Goal: Complete application form

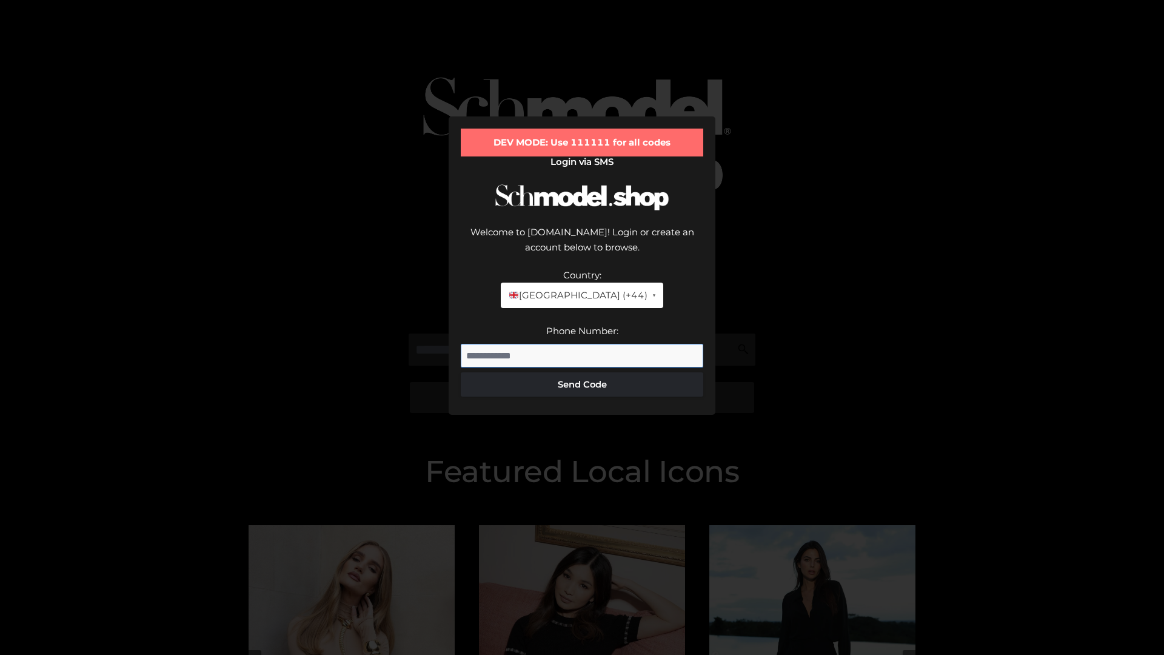
click at [582, 344] on input "Phone Number:" at bounding box center [582, 356] width 243 height 24
type input "**********"
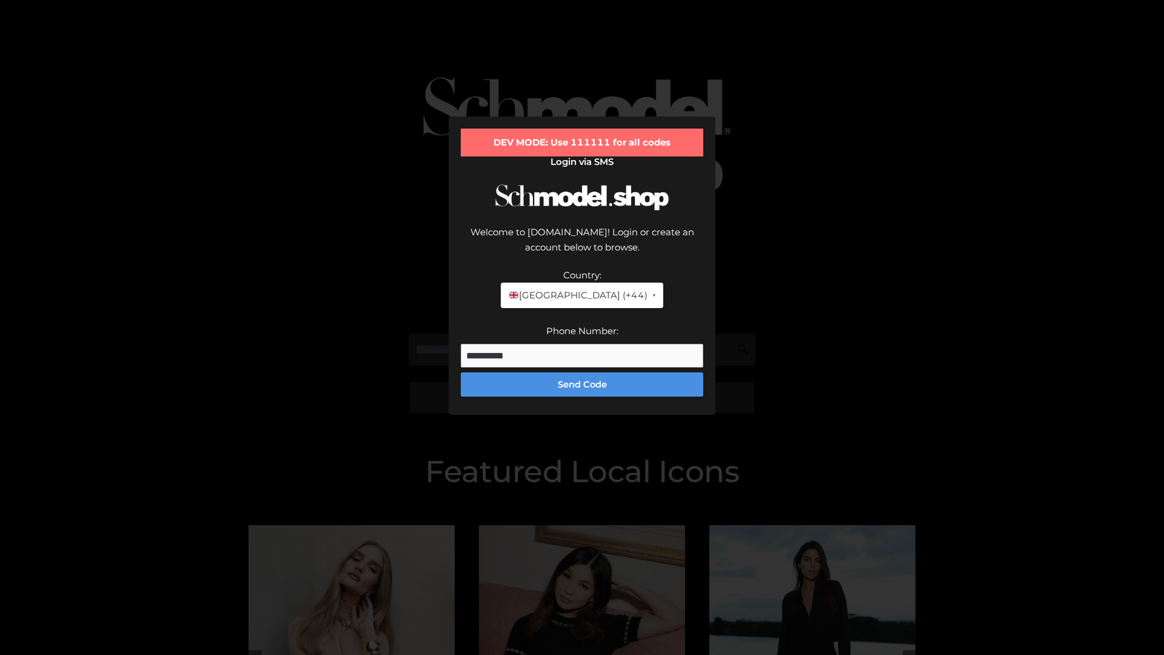
click at [582, 372] on button "Send Code" at bounding box center [582, 384] width 243 height 24
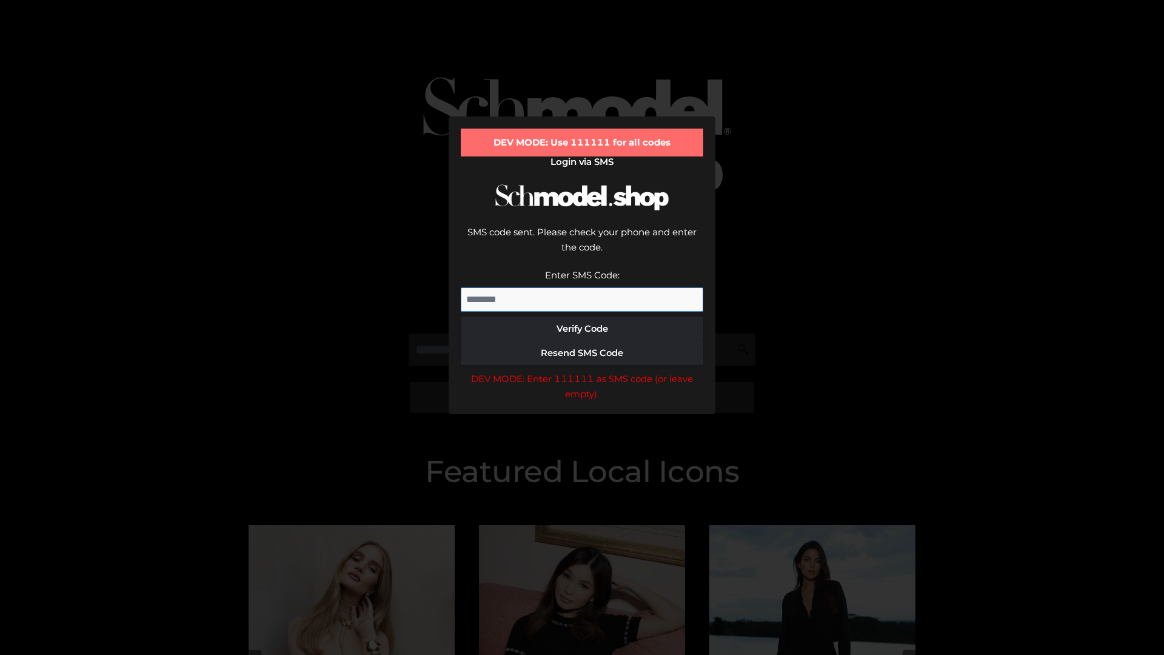
click at [582, 287] on input "Enter SMS Code:" at bounding box center [582, 299] width 243 height 24
type input "******"
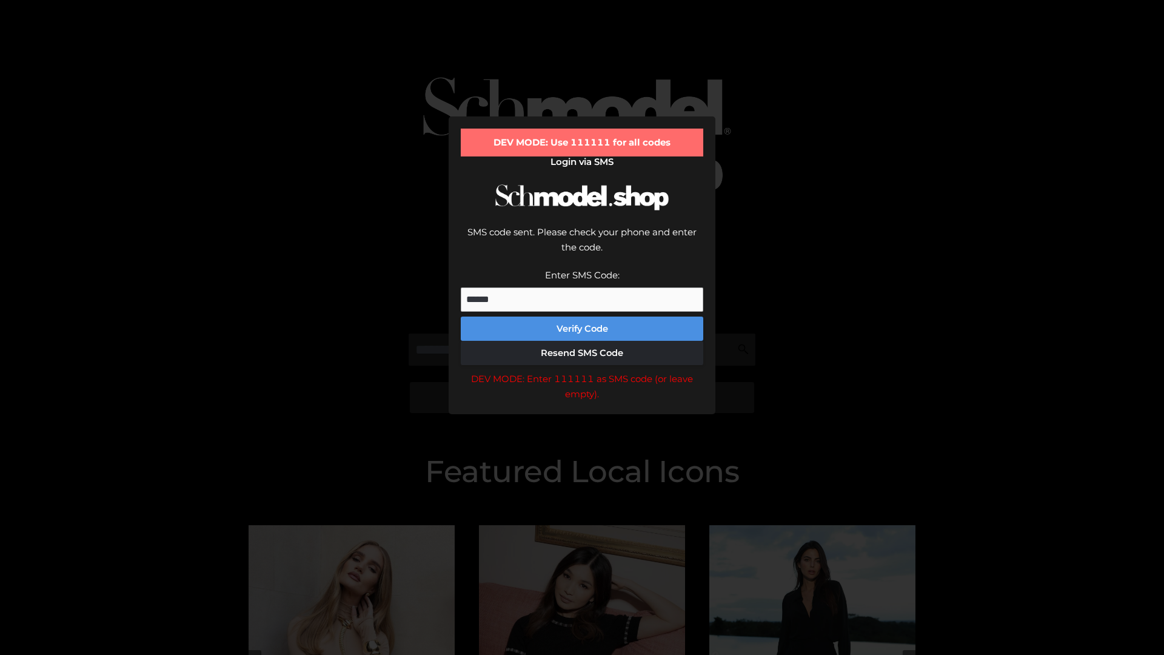
click at [582, 317] on button "Verify Code" at bounding box center [582, 329] width 243 height 24
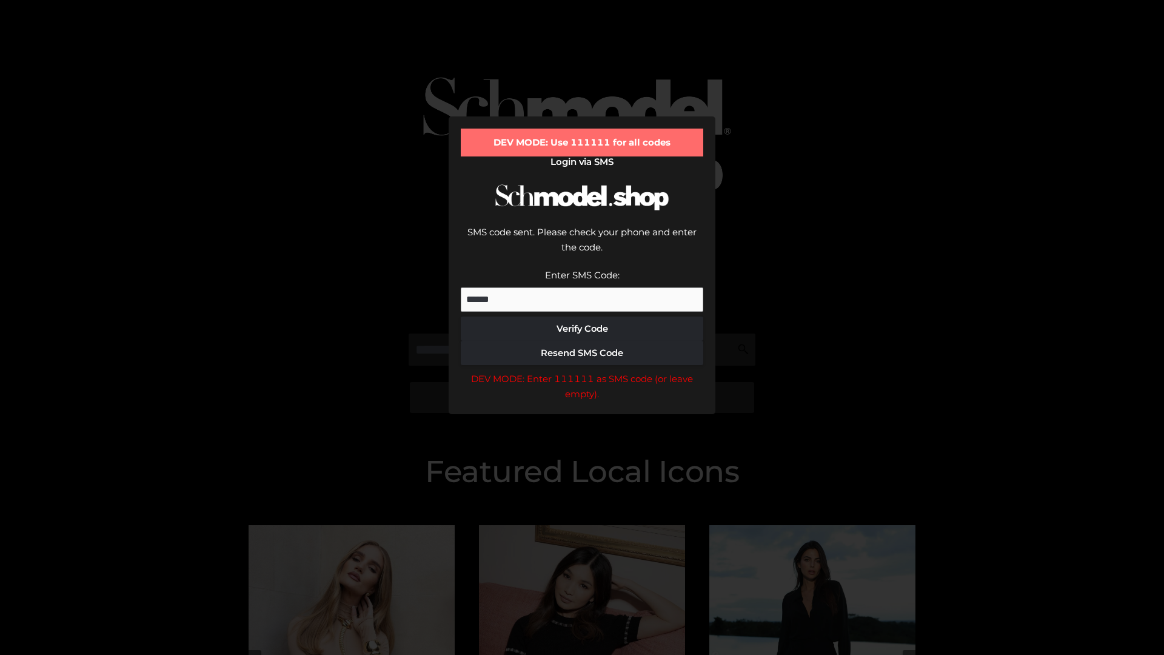
click at [582, 371] on div "DEV MODE: Enter 111111 as SMS code (or leave empty)." at bounding box center [582, 386] width 243 height 31
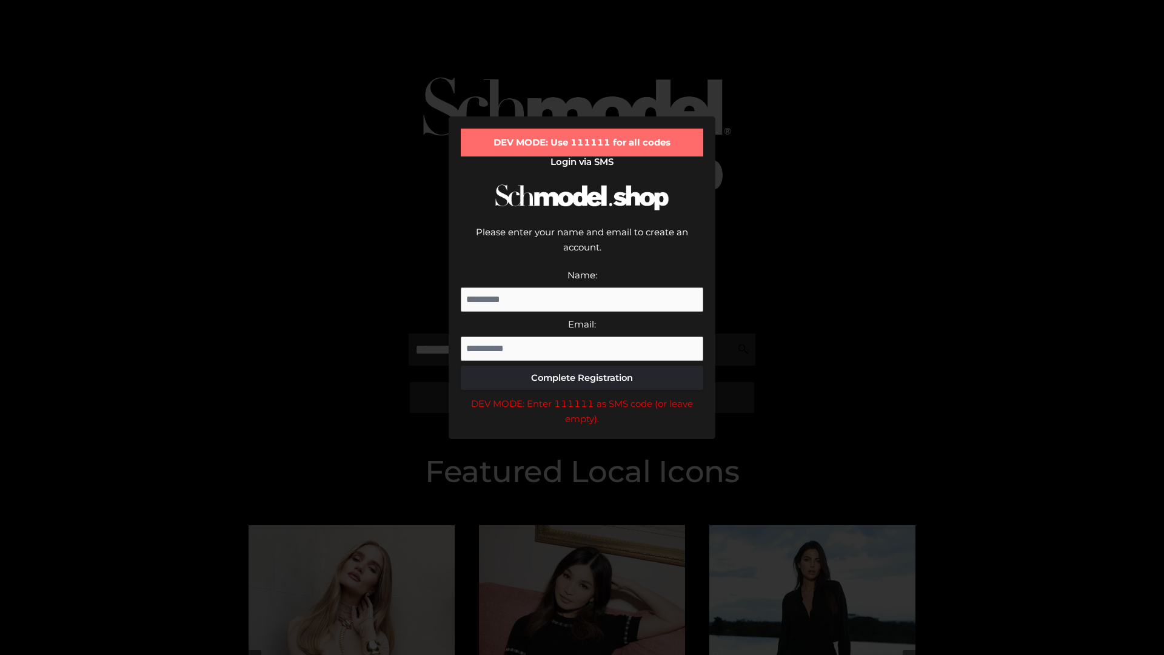
click at [582, 396] on div "DEV MODE: Enter 111111 as SMS code (or leave empty)." at bounding box center [582, 411] width 243 height 31
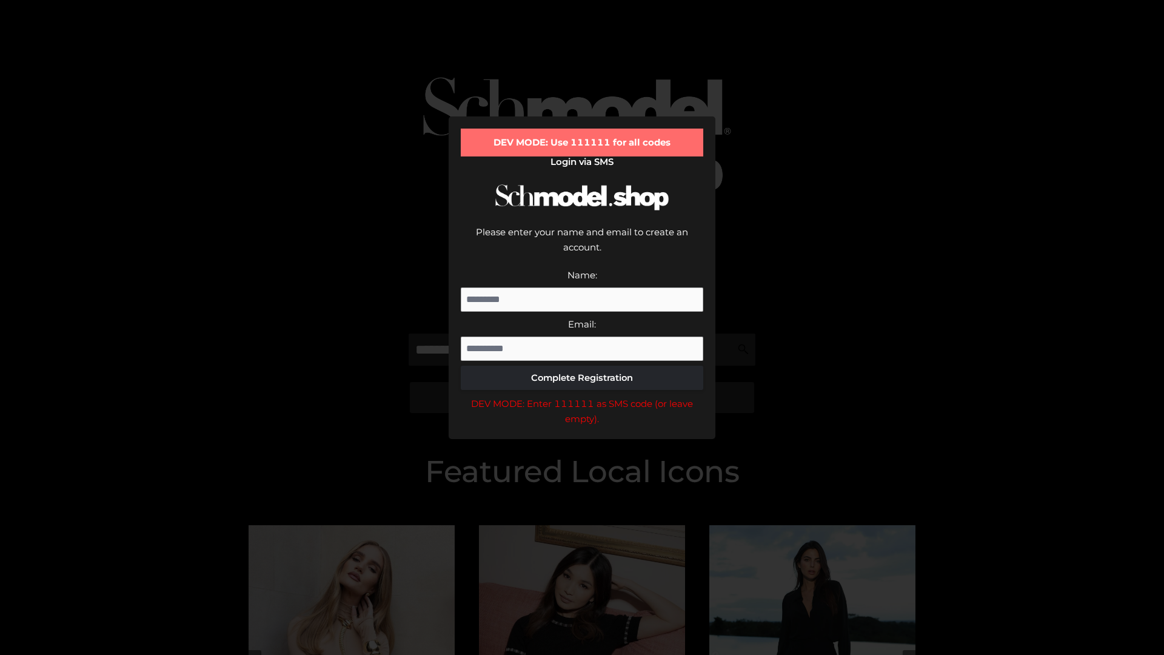
click at [582, 396] on div "DEV MODE: Enter 111111 as SMS code (or leave empty)." at bounding box center [582, 411] width 243 height 31
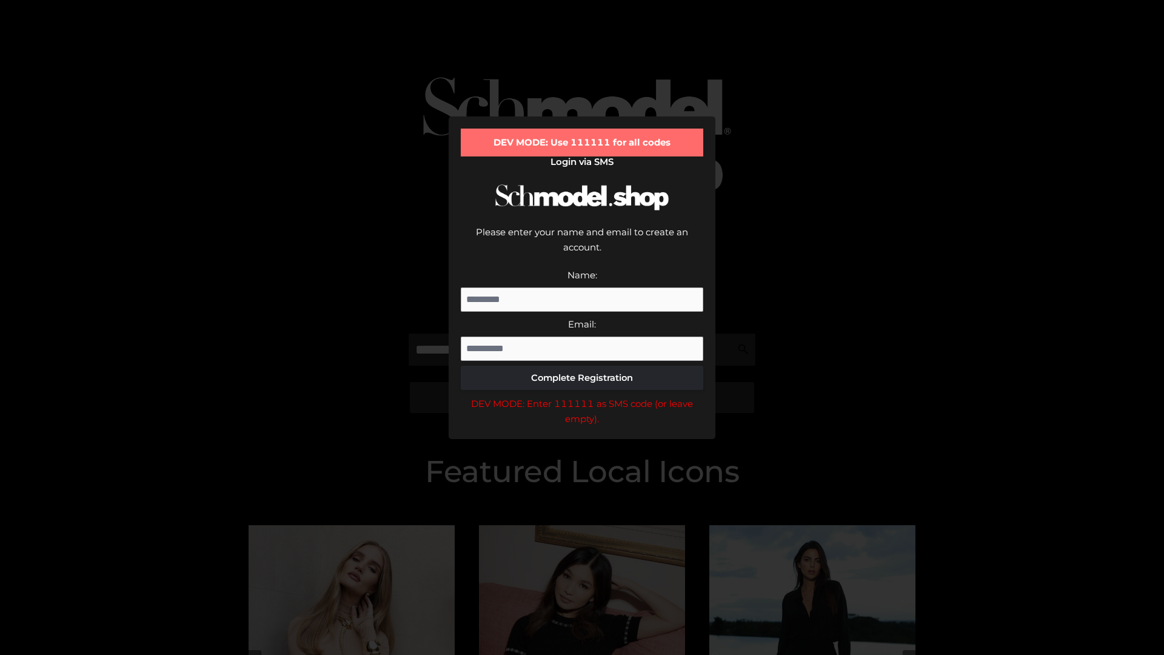
click at [582, 396] on div "DEV MODE: Enter 111111 as SMS code (or leave empty)." at bounding box center [582, 411] width 243 height 31
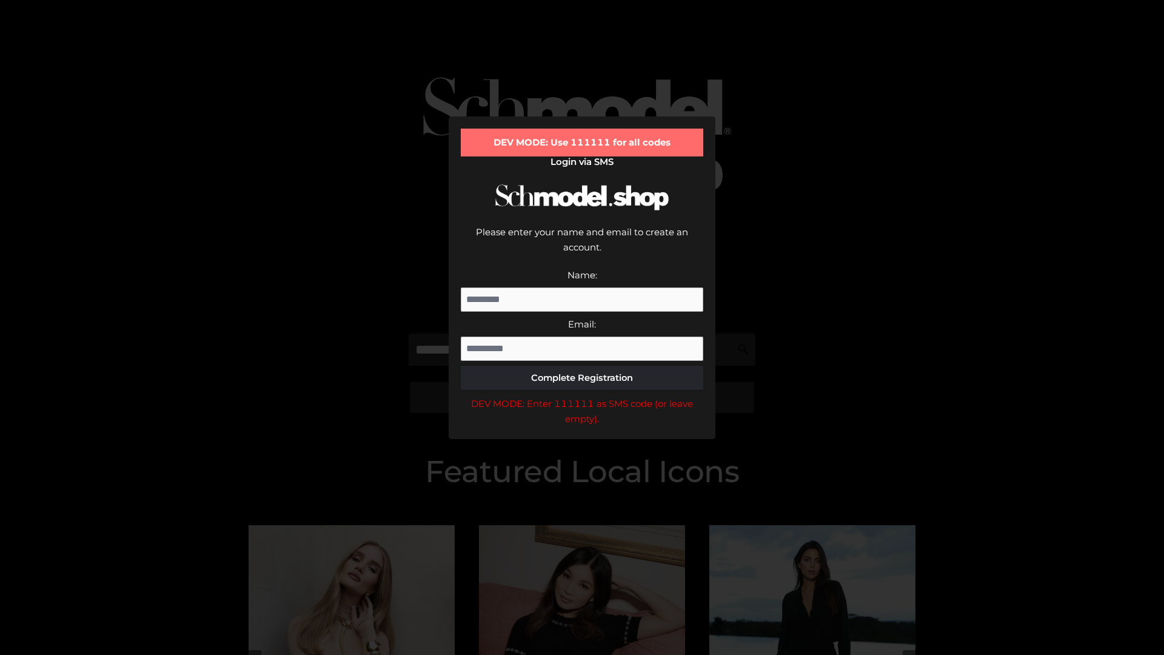
click at [582, 396] on div "DEV MODE: Enter 111111 as SMS code (or leave empty)." at bounding box center [582, 411] width 243 height 31
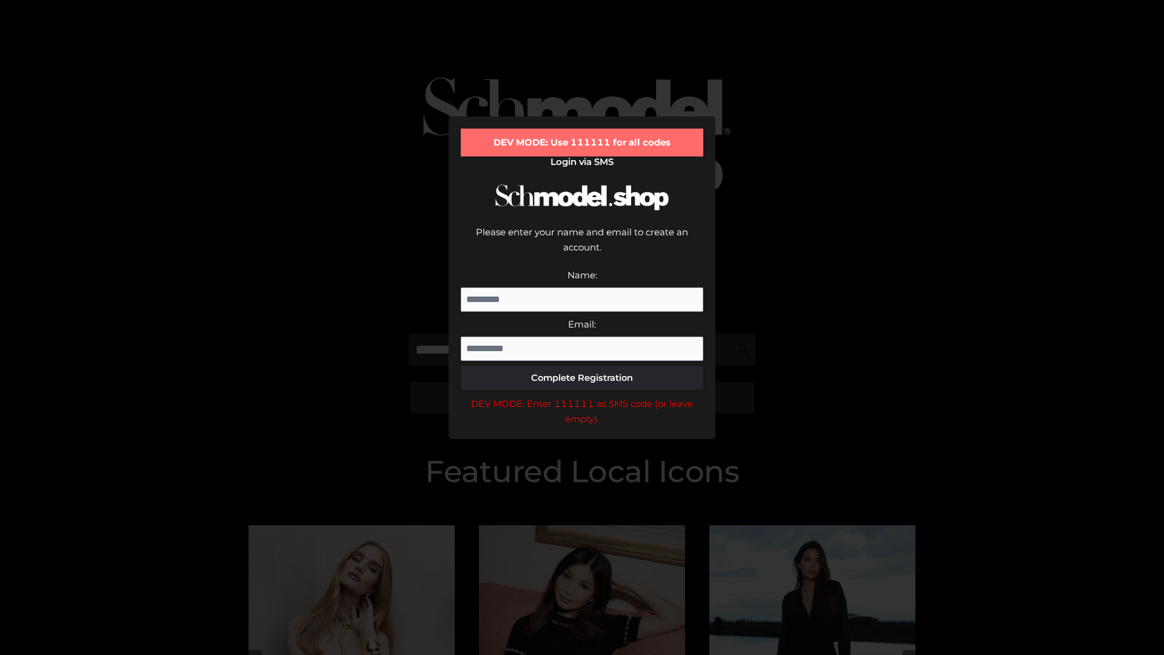
click at [582, 396] on div "DEV MODE: Enter 111111 as SMS code (or leave empty)." at bounding box center [582, 411] width 243 height 31
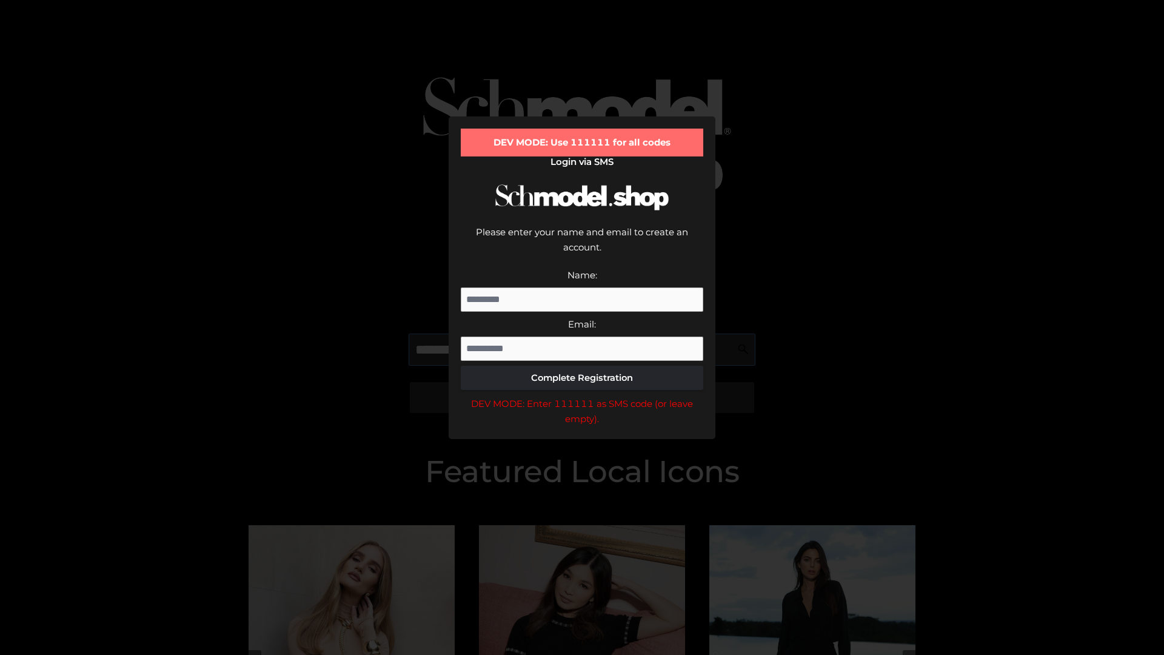
scroll to position [0, 62]
click at [582, 396] on div "DEV MODE: Enter 111111 as SMS code (or leave empty)." at bounding box center [582, 411] width 243 height 31
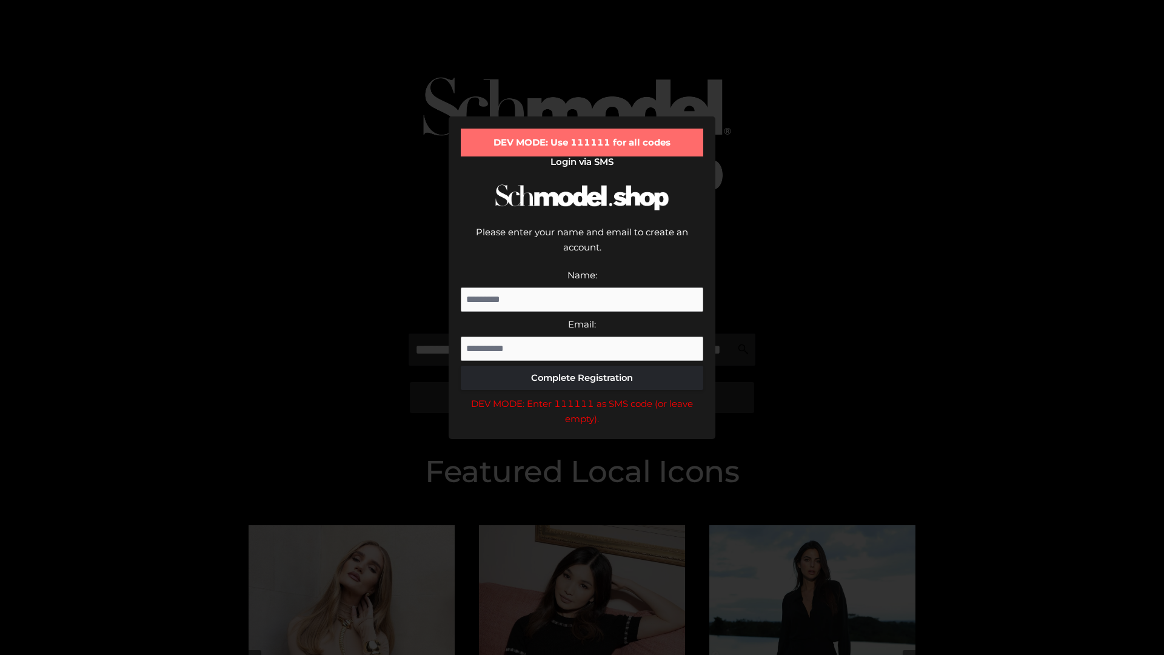
click at [582, 396] on div "DEV MODE: Enter 111111 as SMS code (or leave empty)." at bounding box center [582, 411] width 243 height 31
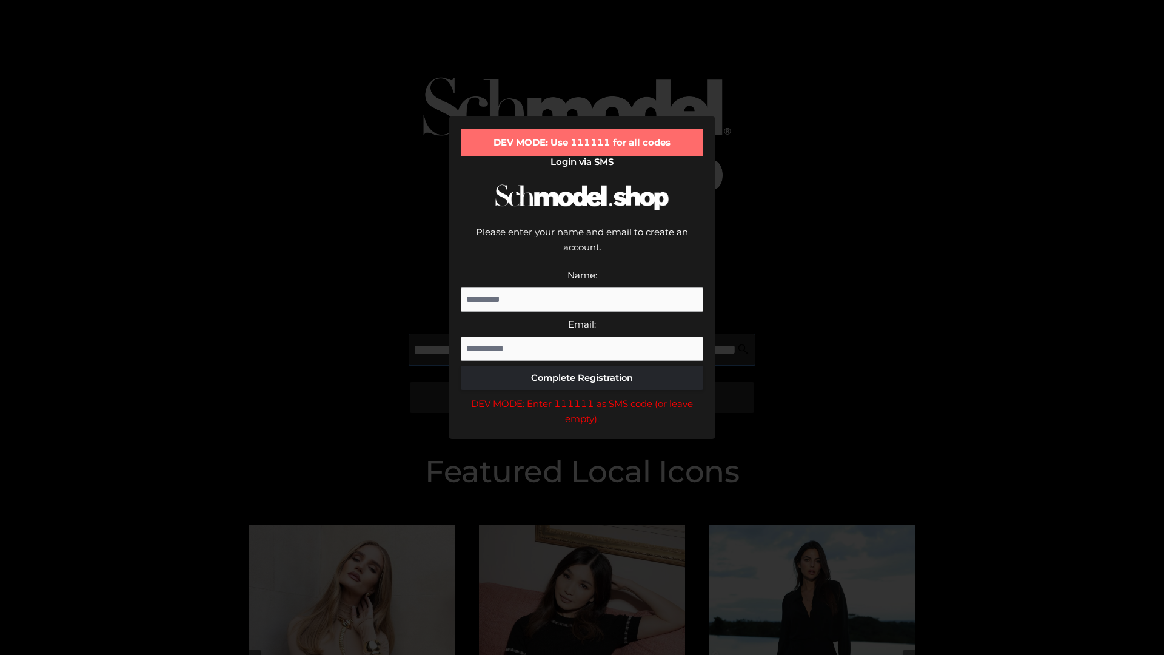
scroll to position [0, 132]
click at [582, 396] on div "DEV MODE: Enter 111111 as SMS code (or leave empty)." at bounding box center [582, 411] width 243 height 31
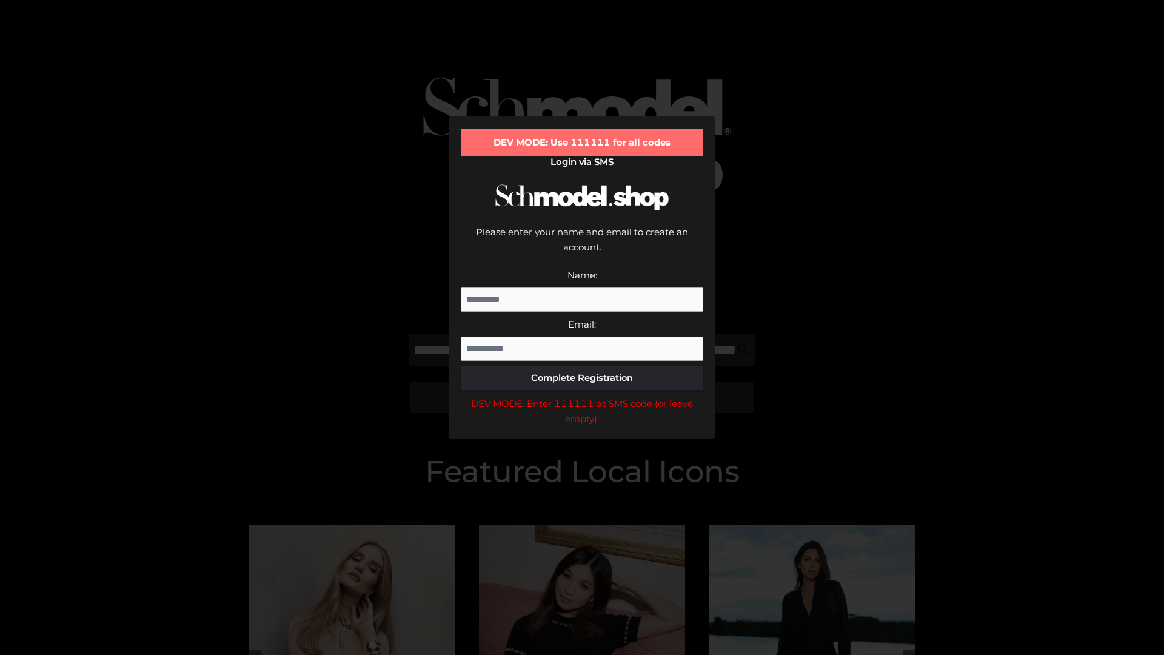
click at [582, 396] on div "DEV MODE: Enter 111111 as SMS code (or leave empty)." at bounding box center [582, 411] width 243 height 31
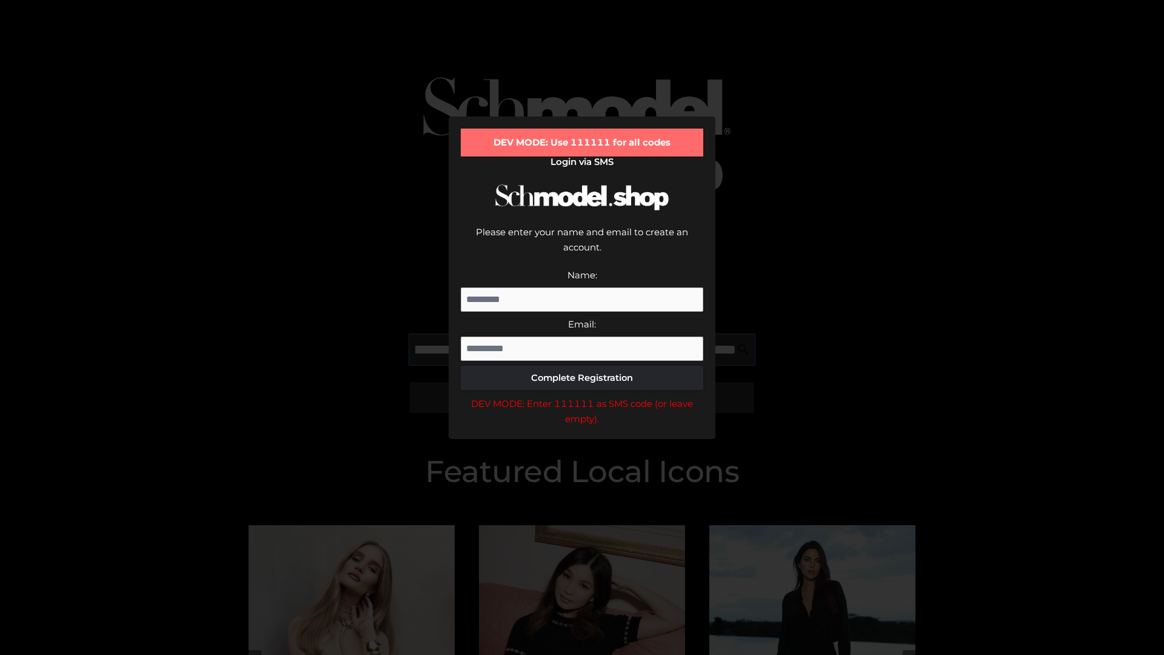
scroll to position [0, 206]
click at [582, 396] on div "DEV MODE: Enter 111111 as SMS code (or leave empty)." at bounding box center [582, 411] width 243 height 31
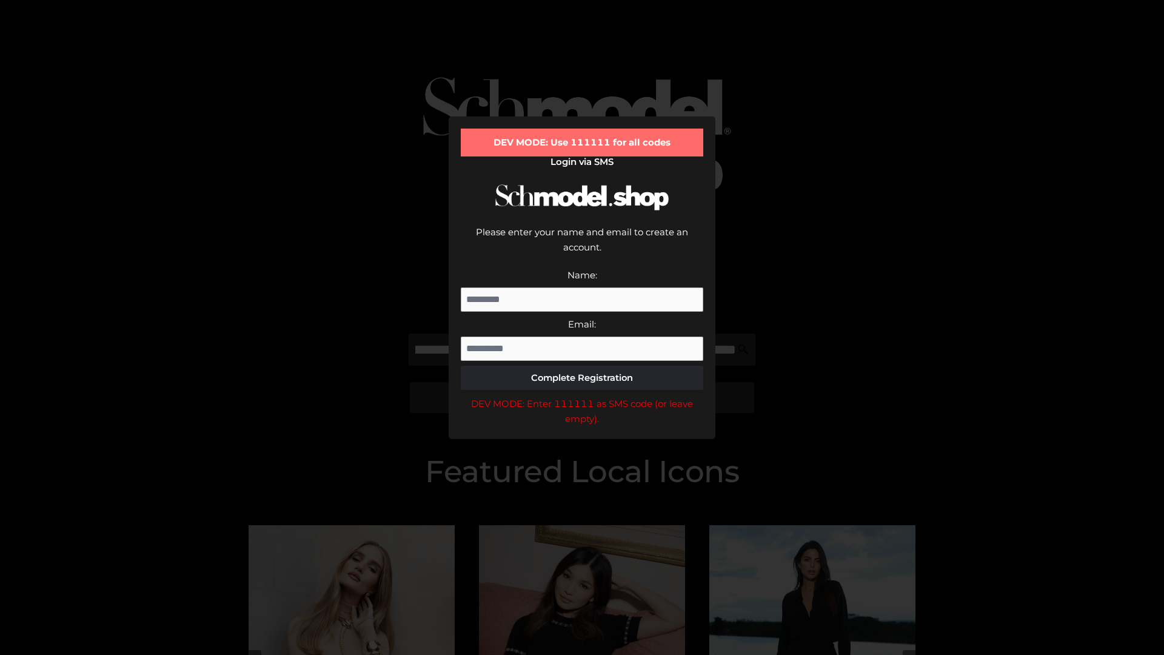
click at [582, 396] on div "DEV MODE: Enter 111111 as SMS code (or leave empty)." at bounding box center [582, 411] width 243 height 31
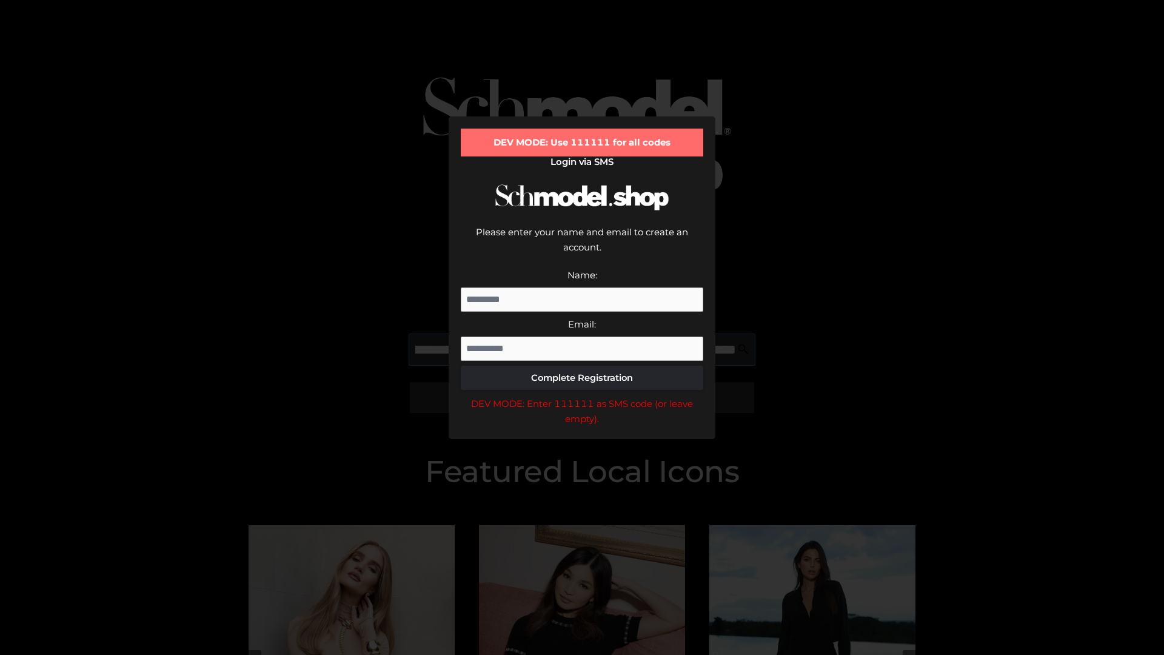
scroll to position [0, 282]
click at [582, 396] on div "DEV MODE: Enter 111111 as SMS code (or leave empty)." at bounding box center [582, 411] width 243 height 31
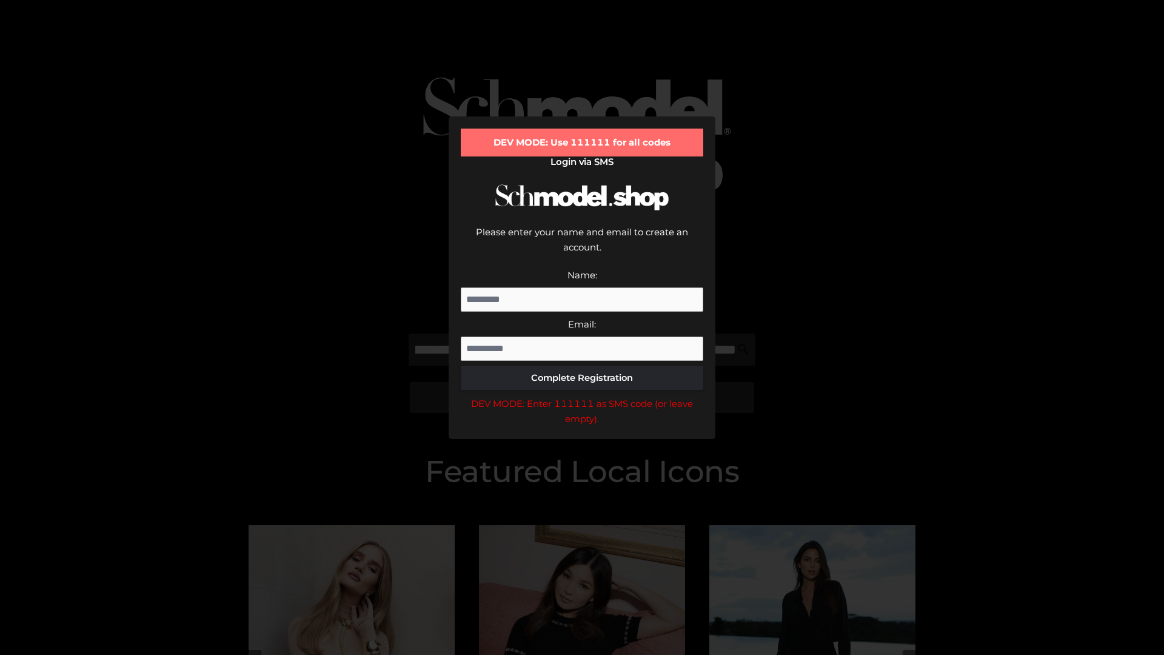
click at [582, 396] on div "DEV MODE: Enter 111111 as SMS code (or leave empty)." at bounding box center [582, 411] width 243 height 31
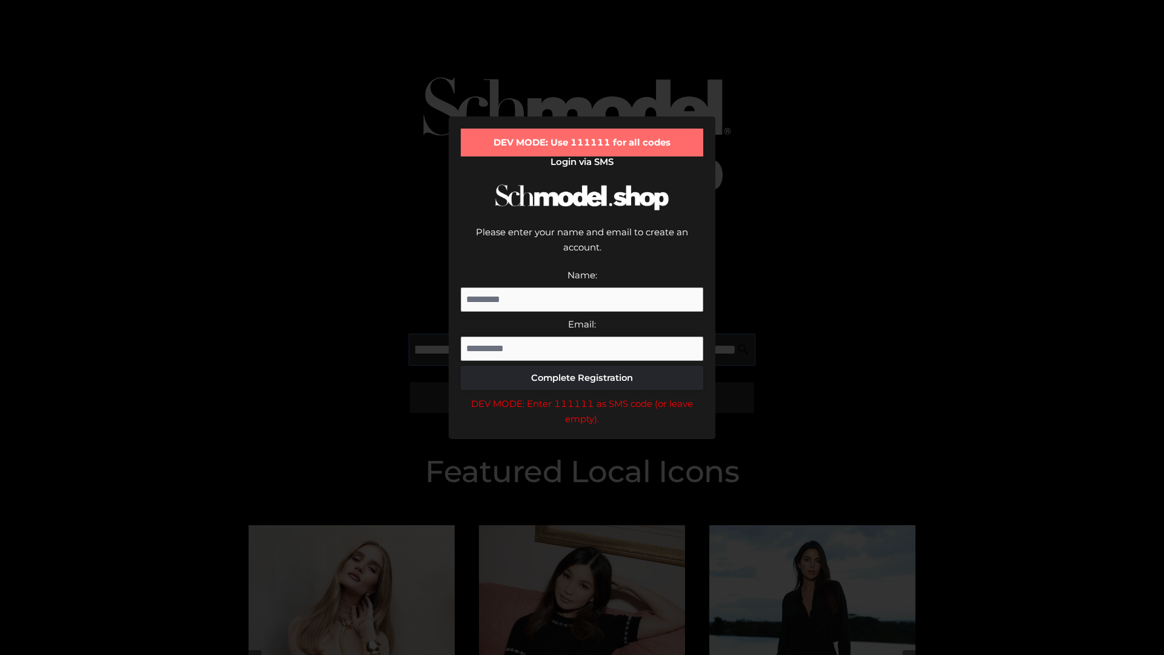
scroll to position [0, 352]
click at [582, 396] on div "DEV MODE: Enter 111111 as SMS code (or leave empty)." at bounding box center [582, 411] width 243 height 31
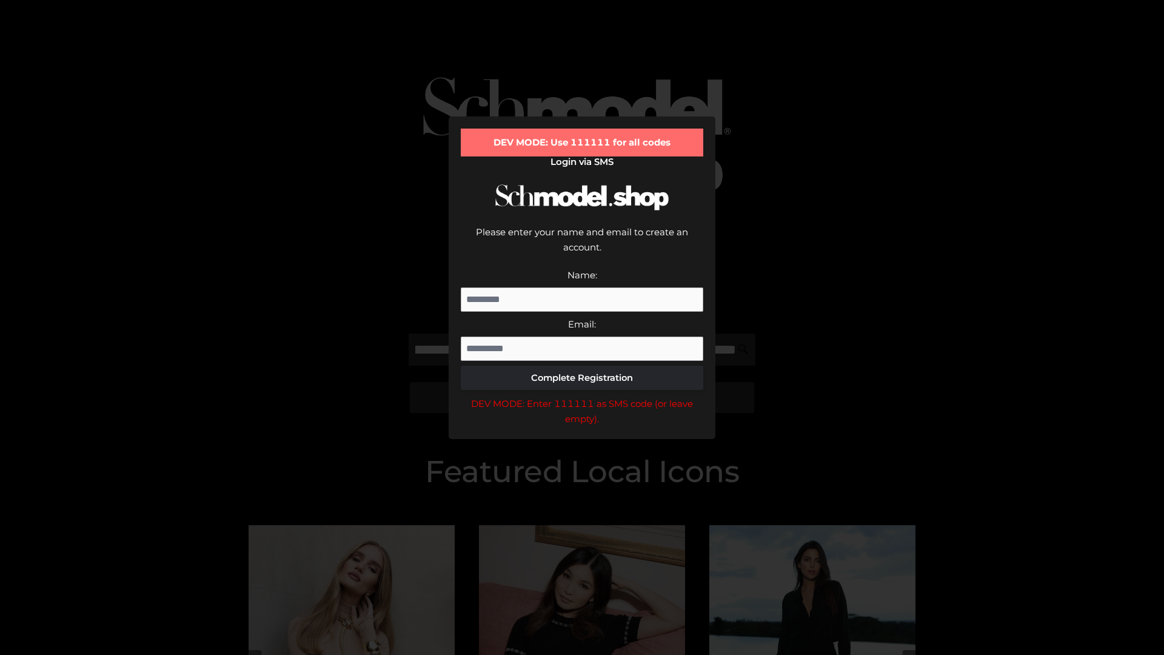
click at [582, 396] on div "DEV MODE: Enter 111111 as SMS code (or leave empty)." at bounding box center [582, 411] width 243 height 31
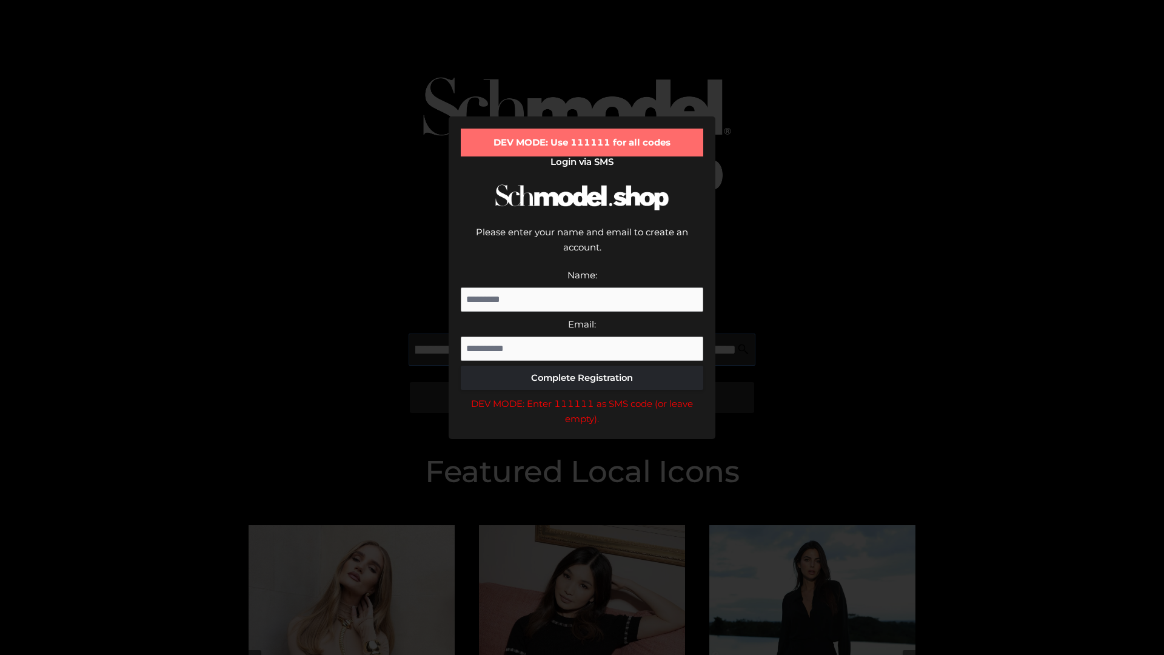
scroll to position [0, 425]
click at [582, 396] on div "DEV MODE: Enter 111111 as SMS code (or leave empty)." at bounding box center [582, 411] width 243 height 31
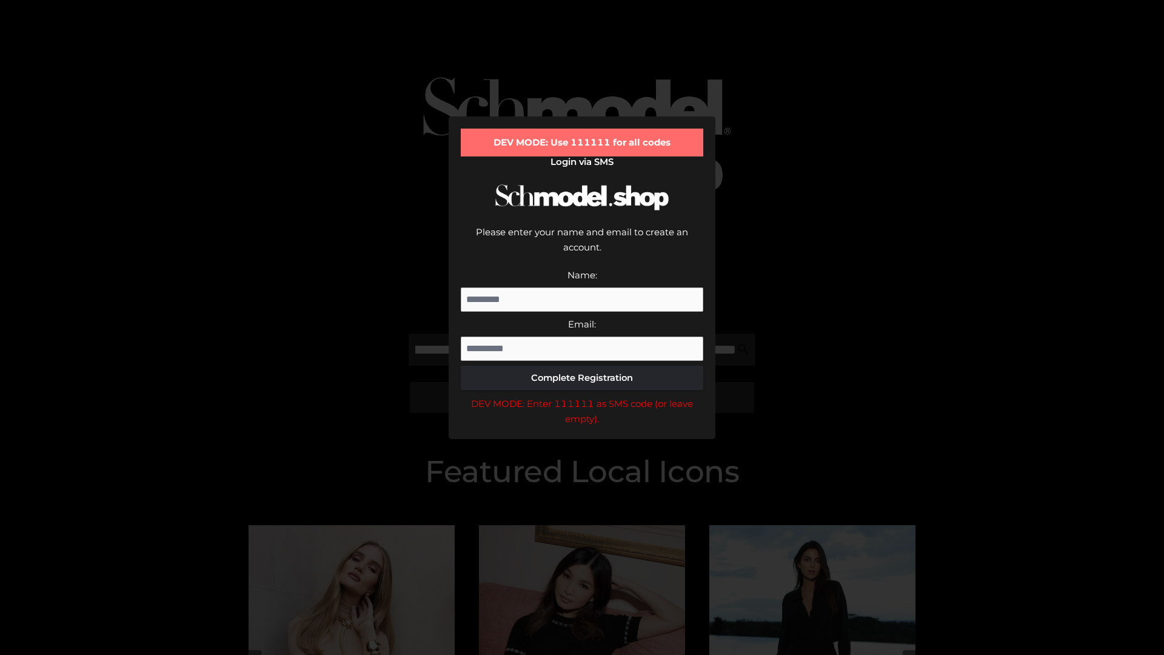
click at [582, 396] on div "DEV MODE: Enter 111111 as SMS code (or leave empty)." at bounding box center [582, 411] width 243 height 31
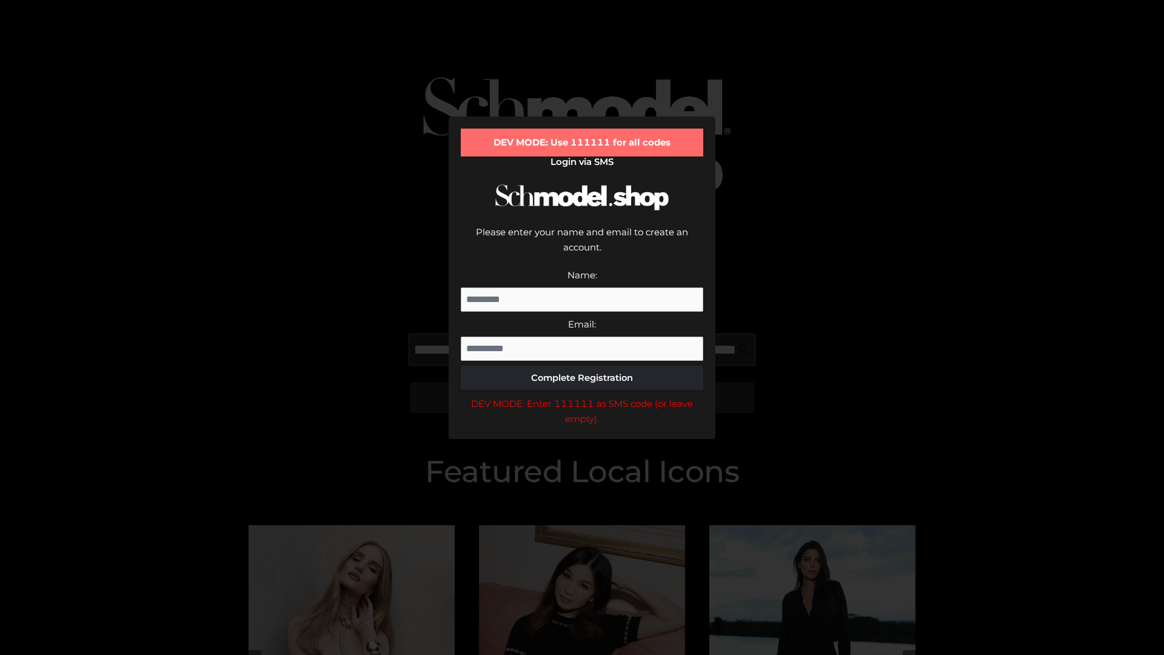
scroll to position [0, 502]
click at [582, 396] on div "DEV MODE: Enter 111111 as SMS code (or leave empty)." at bounding box center [582, 411] width 243 height 31
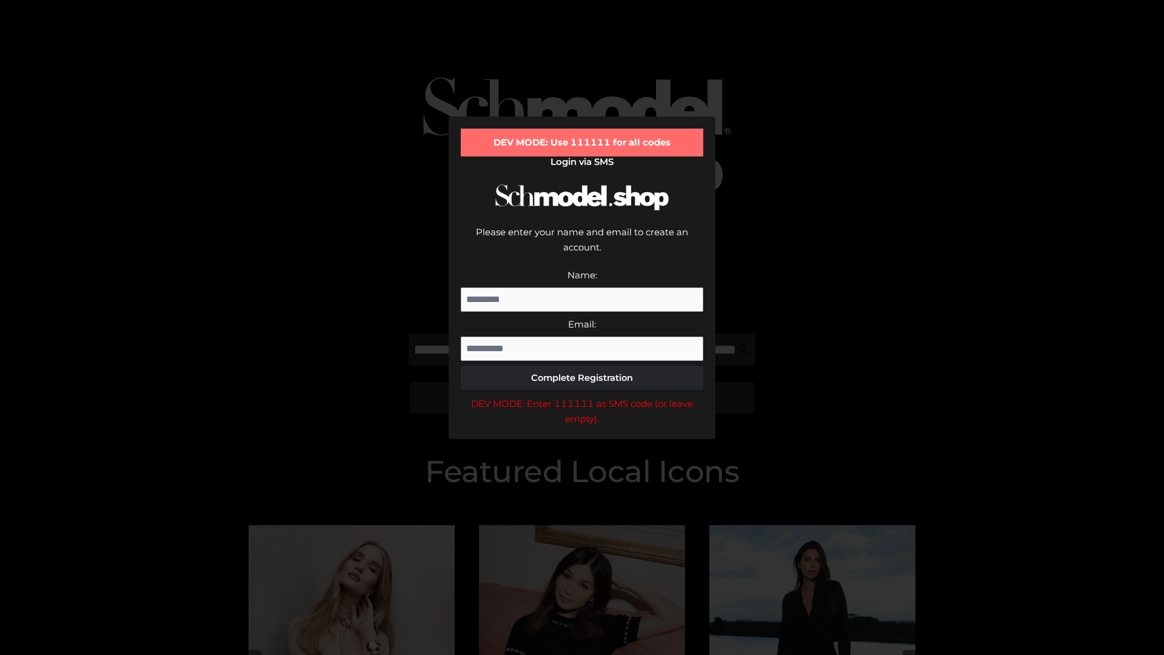
click at [582, 396] on div "DEV MODE: Enter 111111 as SMS code (or leave empty)." at bounding box center [582, 411] width 243 height 31
type input "**********"
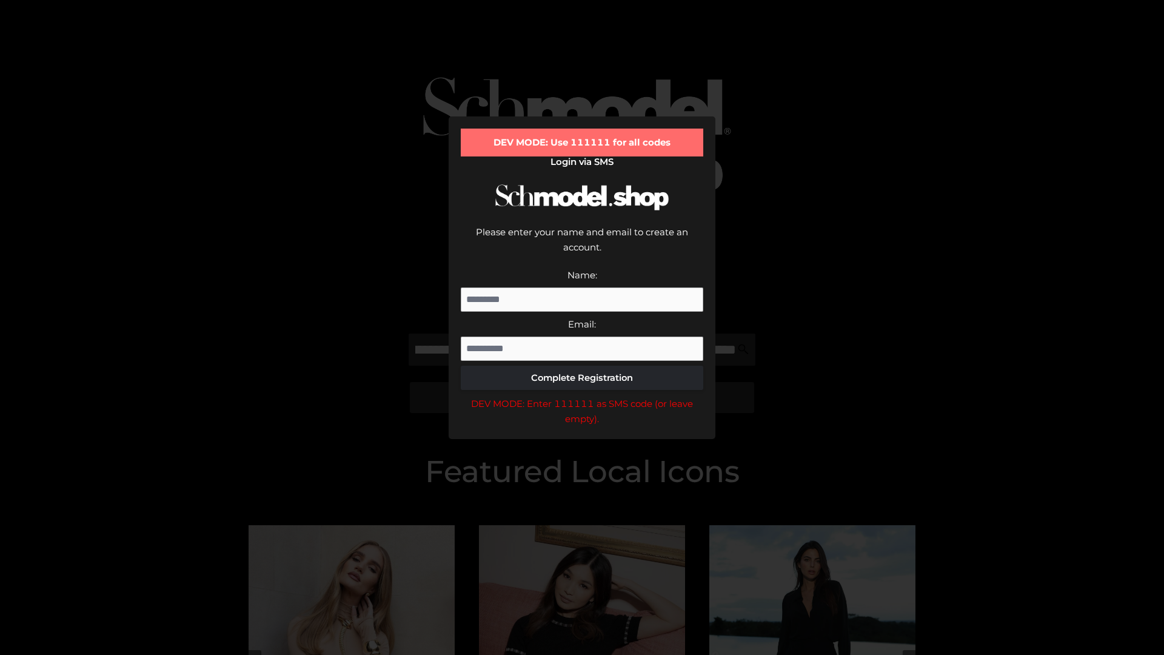
click at [582, 396] on div "DEV MODE: Enter 111111 as SMS code (or leave empty)." at bounding box center [582, 411] width 243 height 31
